Goal: Navigation & Orientation: Find specific page/section

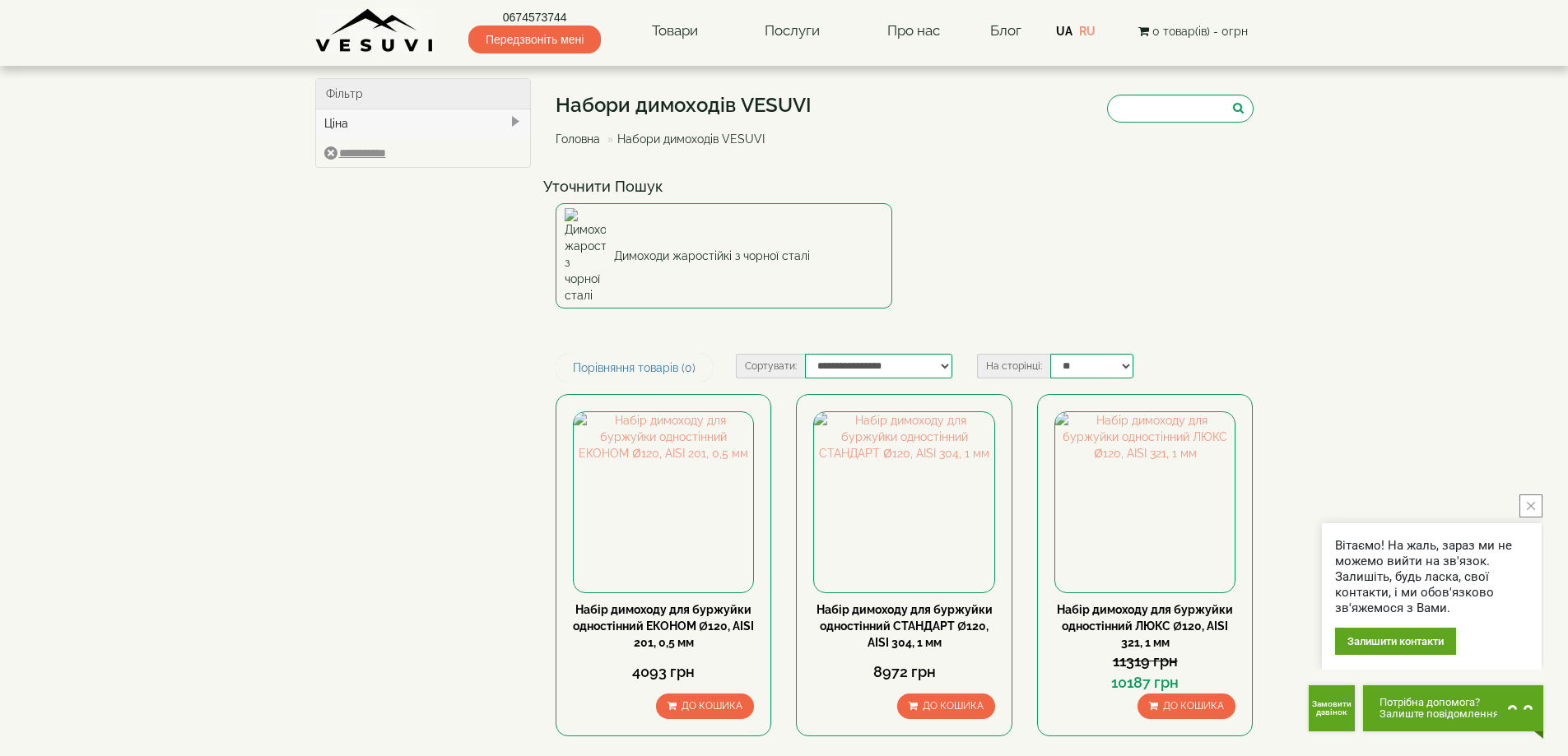
click at [372, 117] on div "Ціна" at bounding box center [423, 124] width 215 height 28
click at [591, 140] on link "Головна" at bounding box center [577, 139] width 44 height 13
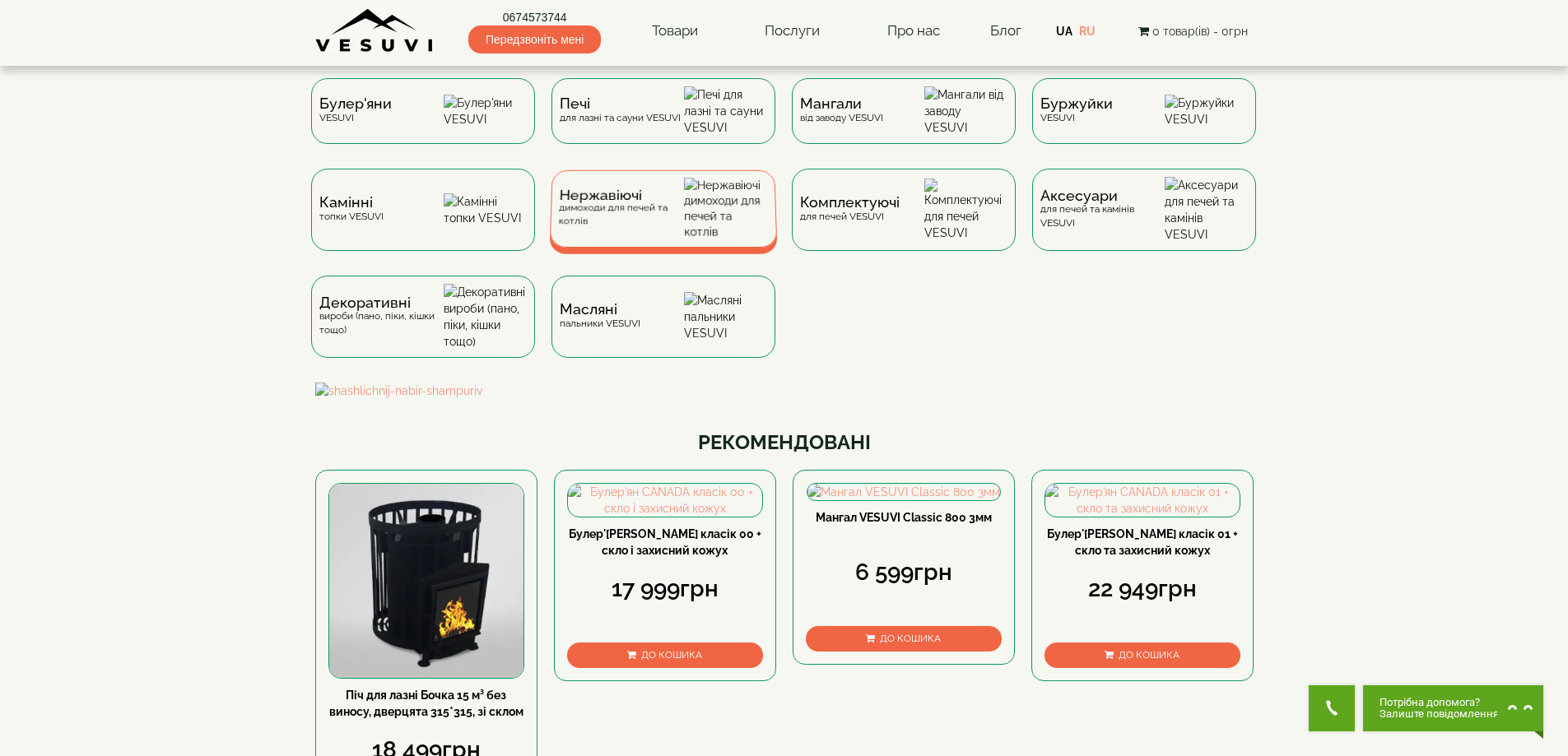
click at [626, 202] on span "Нержавіючі" at bounding box center [622, 195] width 125 height 12
